Goal: Navigation & Orientation: Find specific page/section

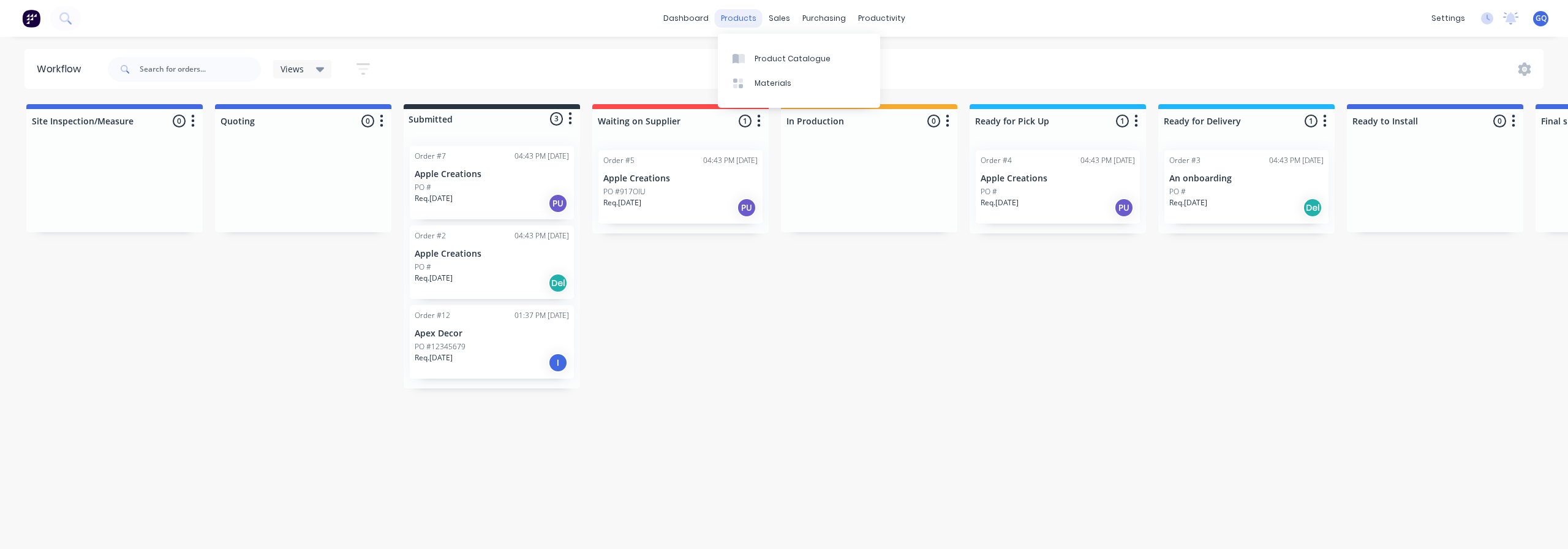
click at [745, 17] on div "products" at bounding box center [739, 18] width 48 height 18
click at [758, 63] on div "Product Catalogue" at bounding box center [792, 59] width 76 height 11
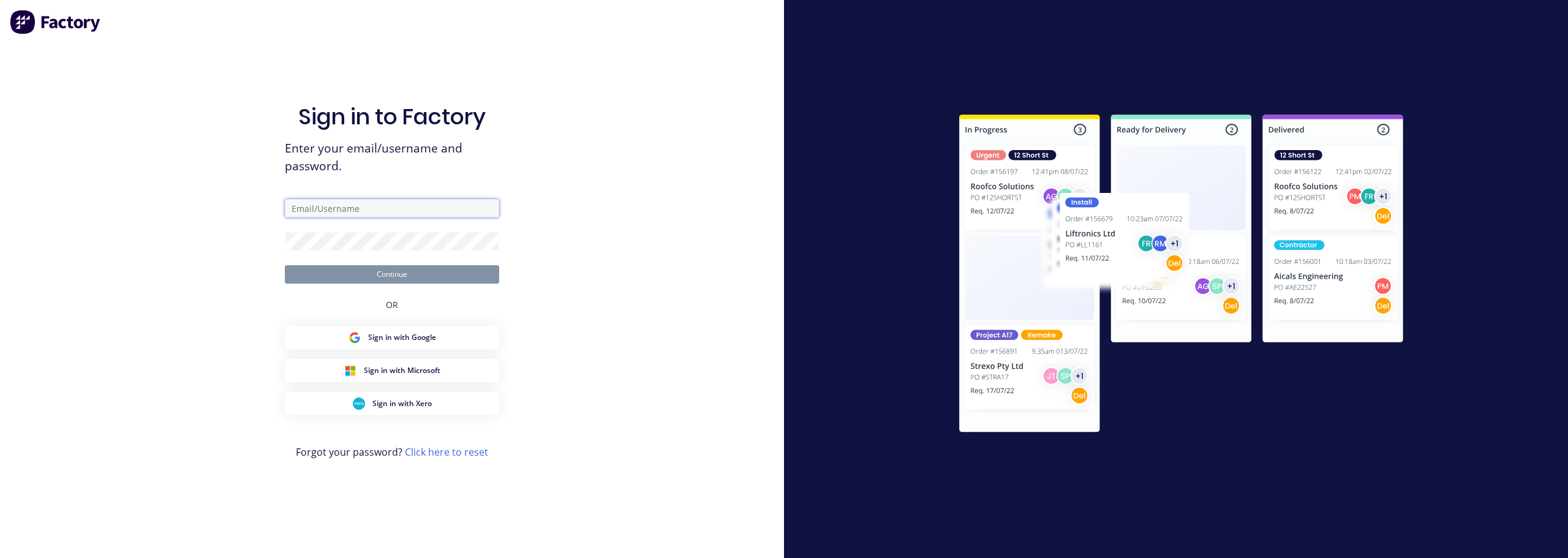
type input "[PERSON_NAME][EMAIL_ADDRESS][DOMAIN_NAME]"
click at [397, 277] on button "Continue" at bounding box center [392, 274] width 214 height 18
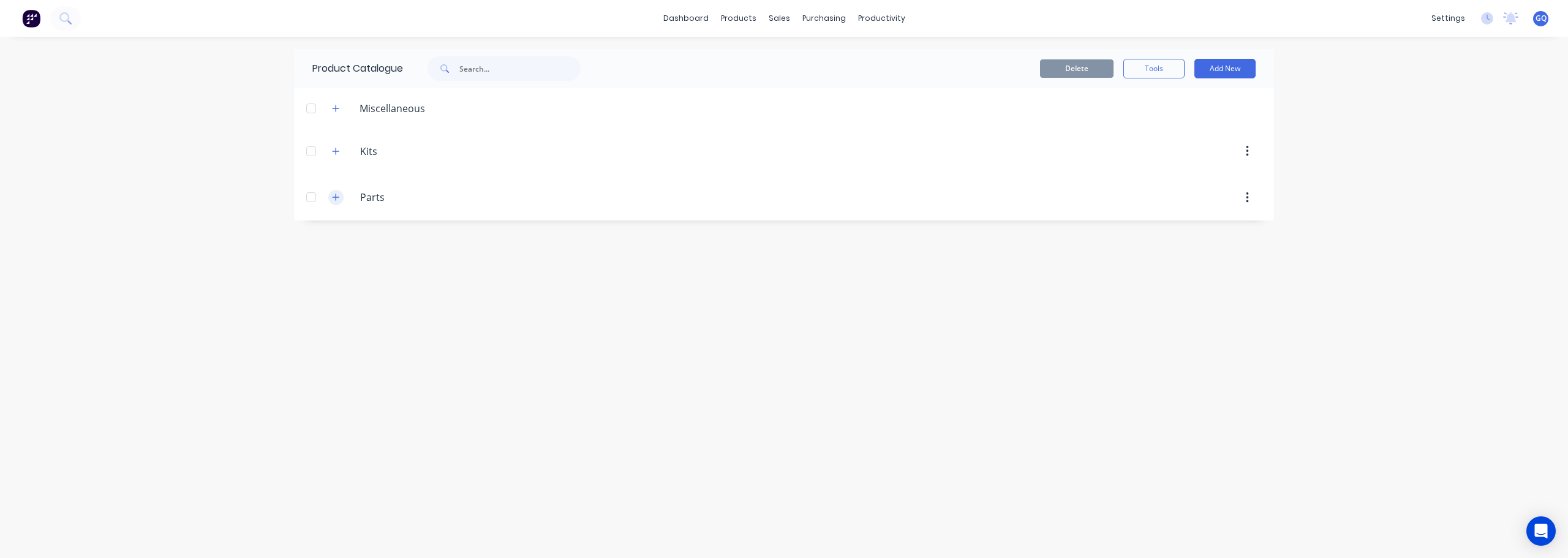
click at [341, 198] on button "button" at bounding box center [336, 197] width 15 height 15
click at [337, 148] on icon "button" at bounding box center [335, 151] width 8 height 9
click at [337, 107] on icon "button" at bounding box center [335, 109] width 8 height 9
click at [1356, 171] on div "dashboard products sales purchasing productivity dashboard products Product Cat…" at bounding box center [784, 279] width 1568 height 558
